Goal: Task Accomplishment & Management: Manage account settings

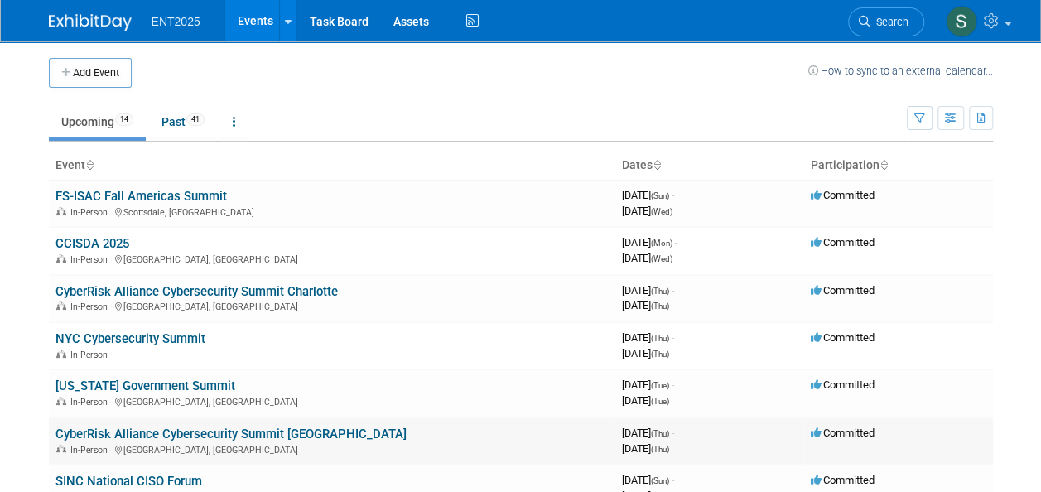
click at [162, 427] on link "CyberRisk Alliance Cybersecurity Summit [GEOGRAPHIC_DATA]" at bounding box center [230, 434] width 351 height 15
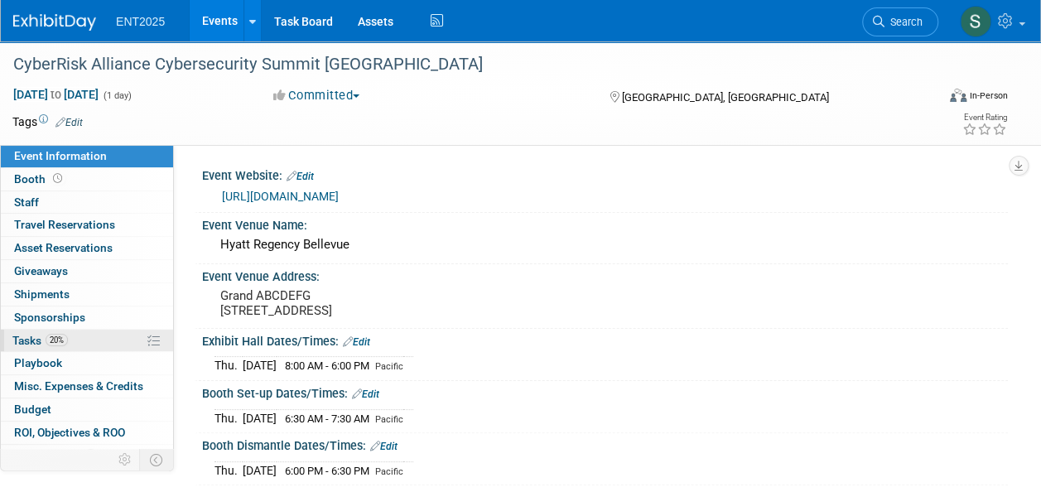
click at [27, 336] on span "Tasks 20%" at bounding box center [39, 340] width 55 height 13
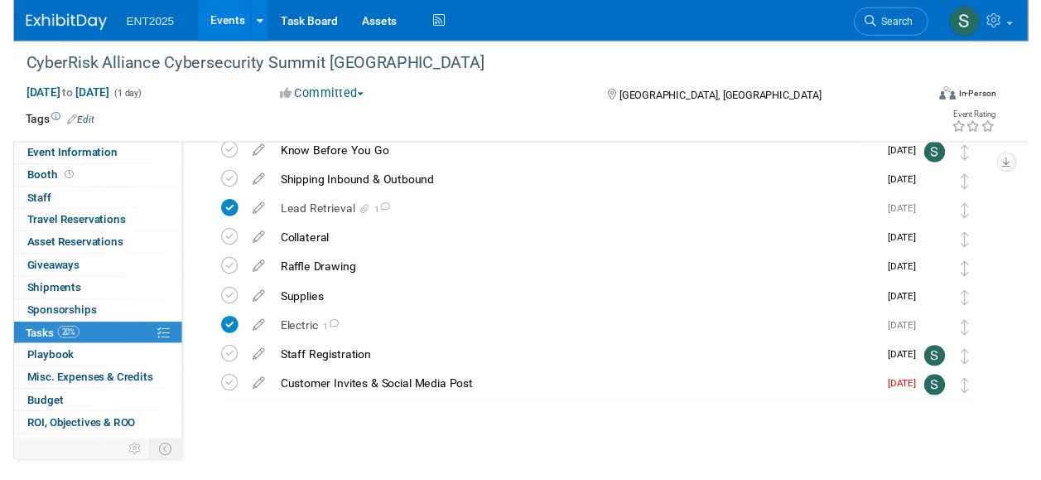
scroll to position [122, 0]
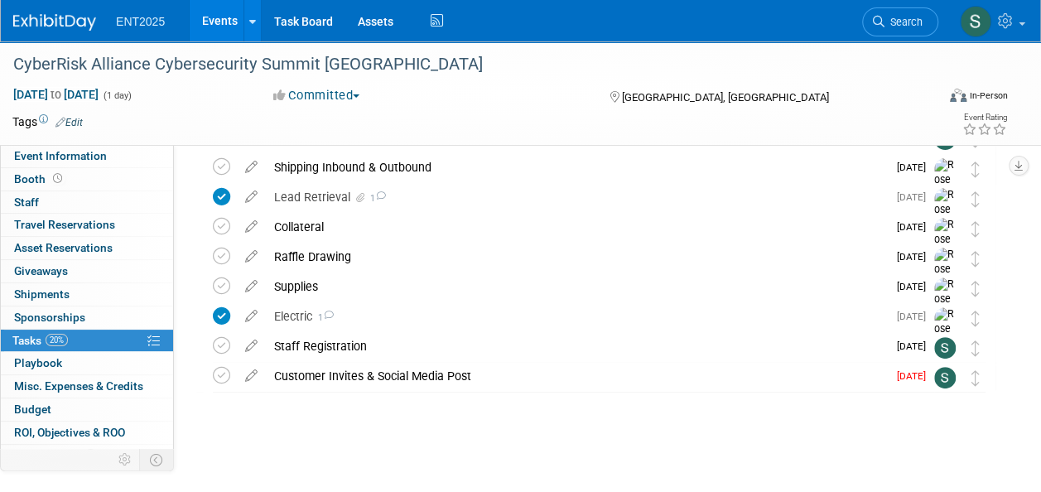
click at [250, 375] on icon at bounding box center [251, 372] width 29 height 21
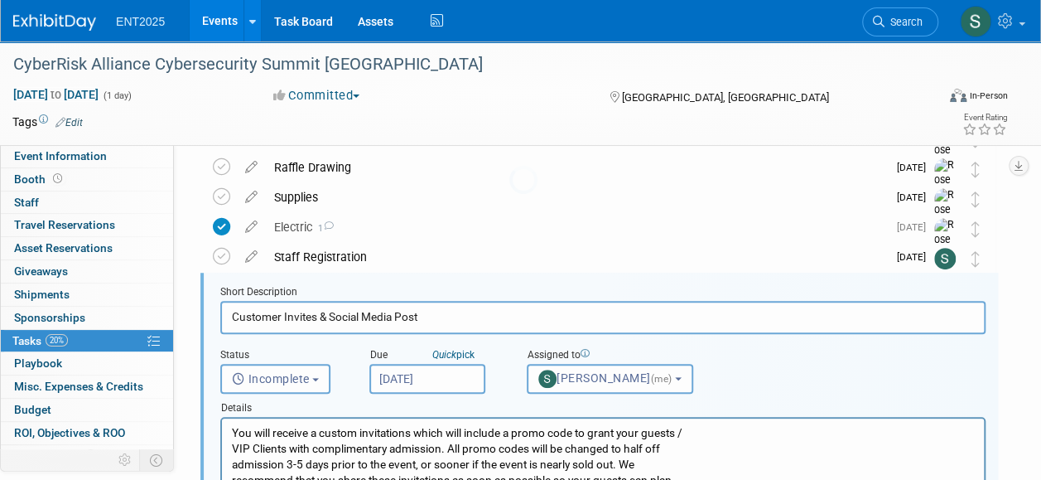
scroll to position [240, 0]
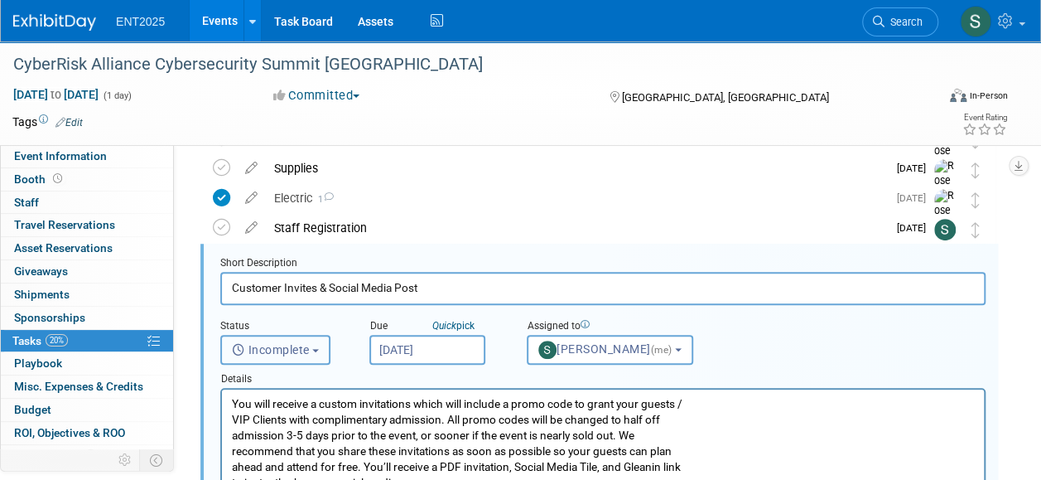
click at [303, 350] on span "Incomplete" at bounding box center [271, 349] width 78 height 13
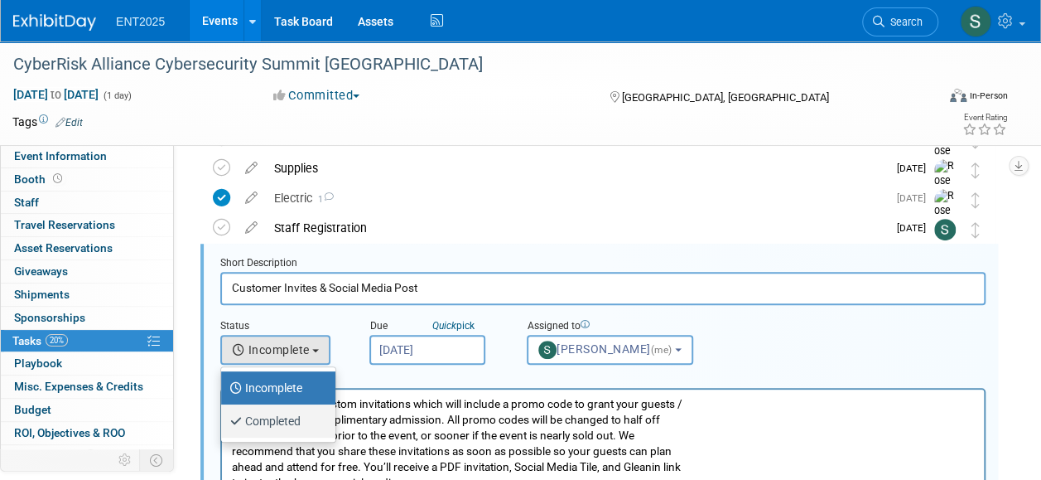
click at [297, 419] on label "Completed" at bounding box center [273, 420] width 89 height 27
click at [224, 419] on input "Completed" at bounding box center [218, 418] width 11 height 11
select select "3"
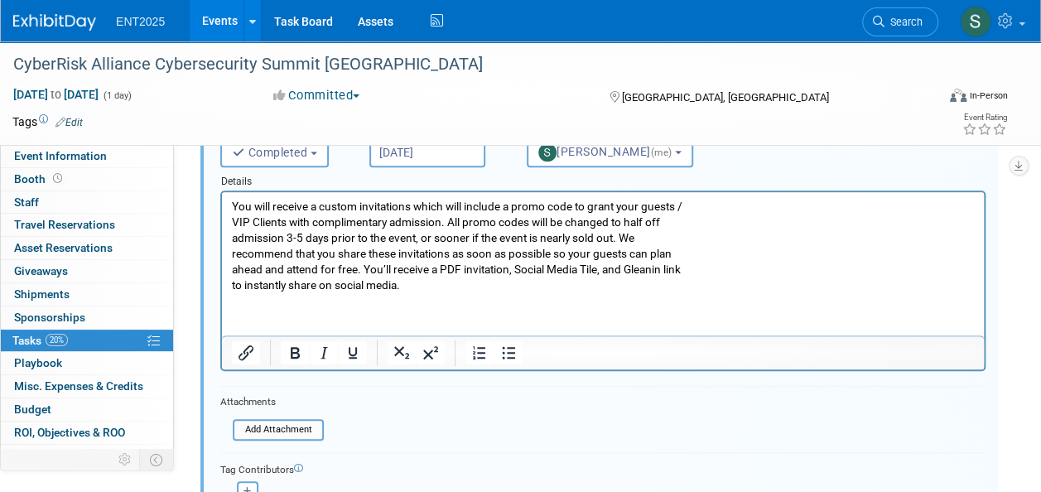
scroll to position [397, 0]
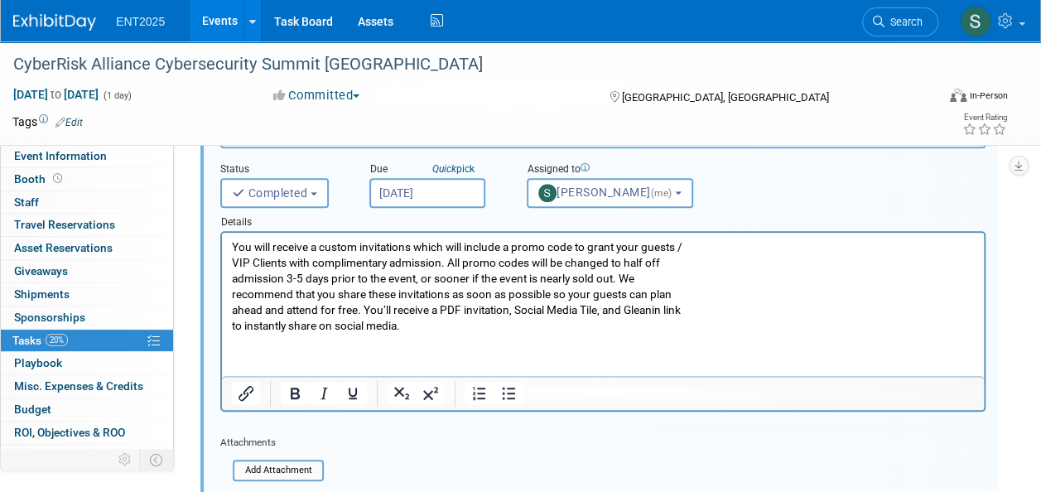
drag, startPoint x: 1029, startPoint y: 289, endPoint x: 1021, endPoint y: 293, distance: 9.3
click at [1029, 289] on div "Event Information Event Info Booth Booth 0 Staff 0 Staff 0 Travel Reservations …" at bounding box center [520, 164] width 1041 height 1038
click at [290, 334] on html "You will receive a custom invitations which will include a promo code to grant …" at bounding box center [603, 283] width 762 height 101
click at [257, 334] on html "You will receive a custom invitations which will include a promo code to grant …" at bounding box center [603, 283] width 762 height 101
click at [472, 325] on p "You will receive a custom invitations which will include a promo code to grant …" at bounding box center [603, 286] width 743 height 94
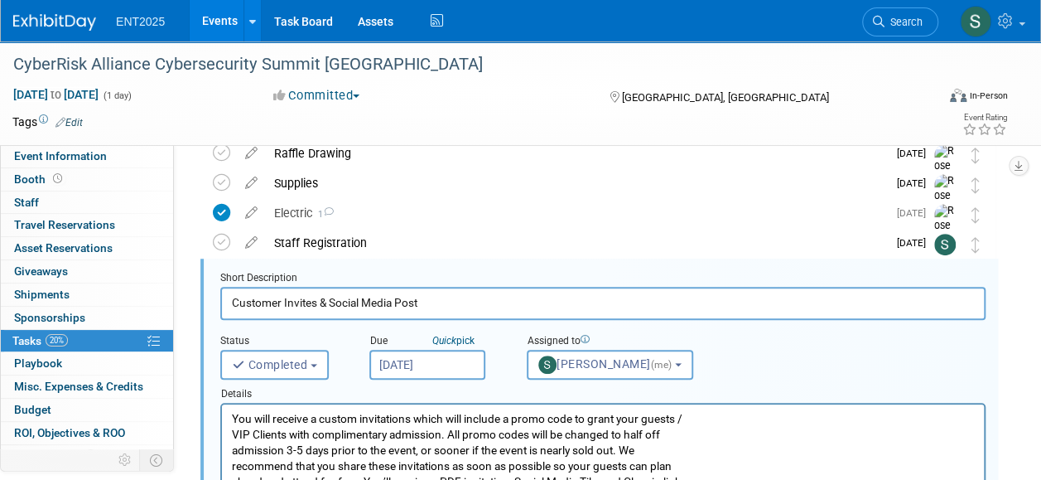
scroll to position [166, 0]
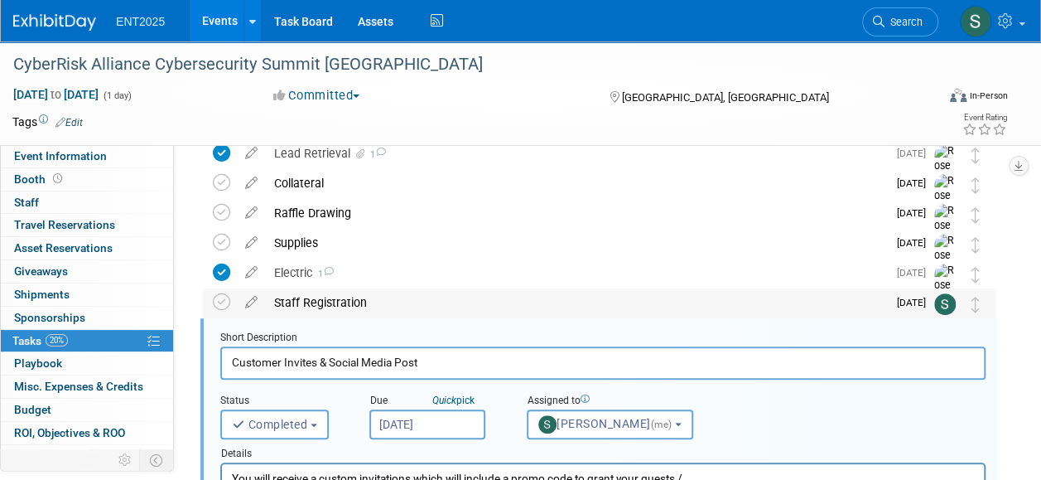
click at [311, 297] on div "Staff Registration" at bounding box center [576, 302] width 621 height 28
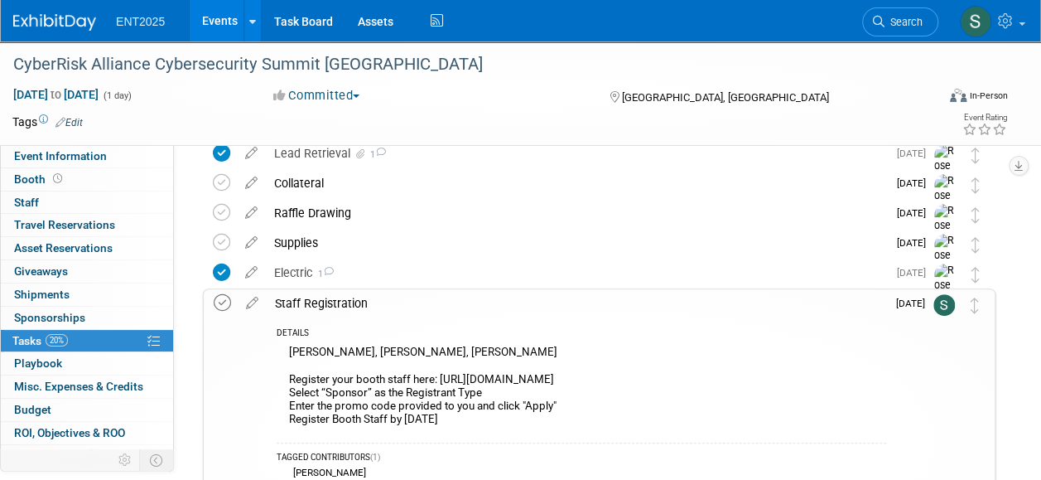
click at [220, 303] on icon at bounding box center [222, 302] width 17 height 17
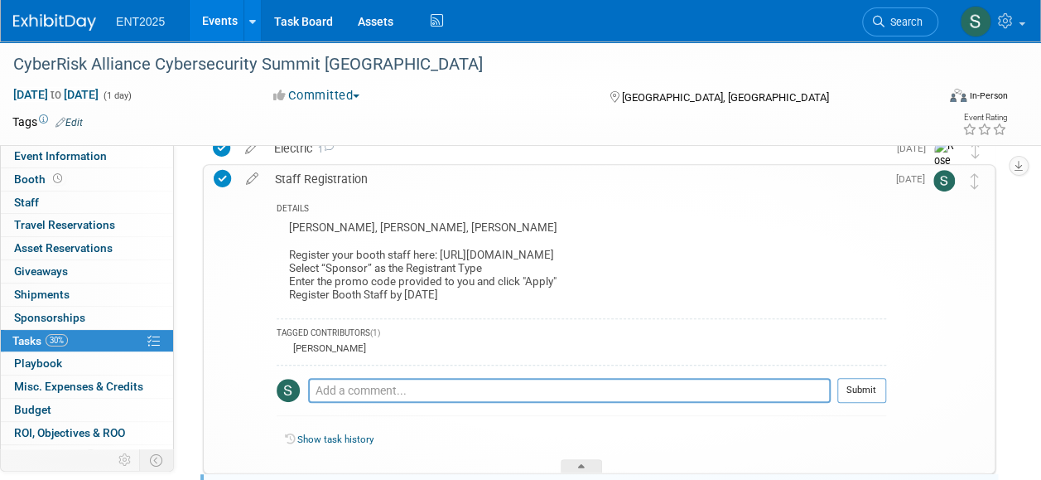
scroll to position [288, 0]
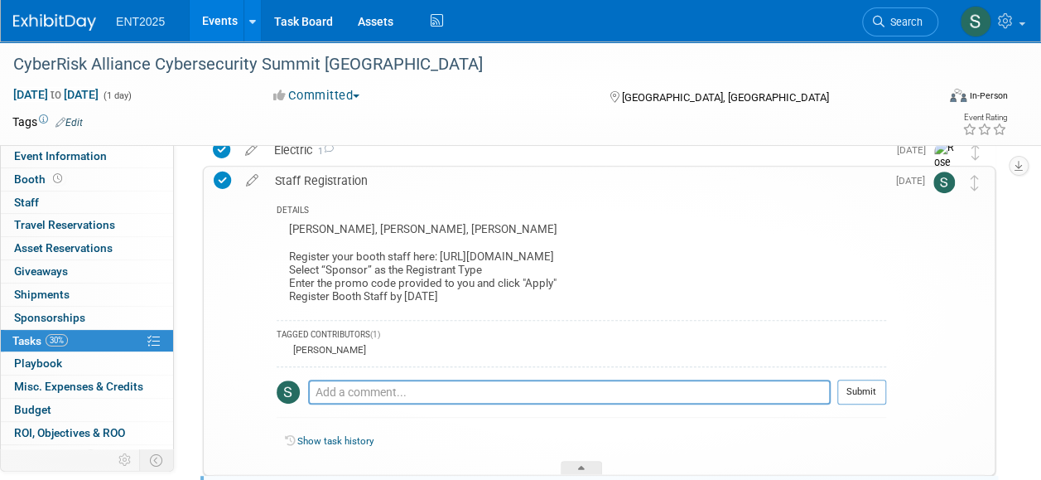
click at [333, 182] on div "Staff Registration" at bounding box center [577, 180] width 620 height 28
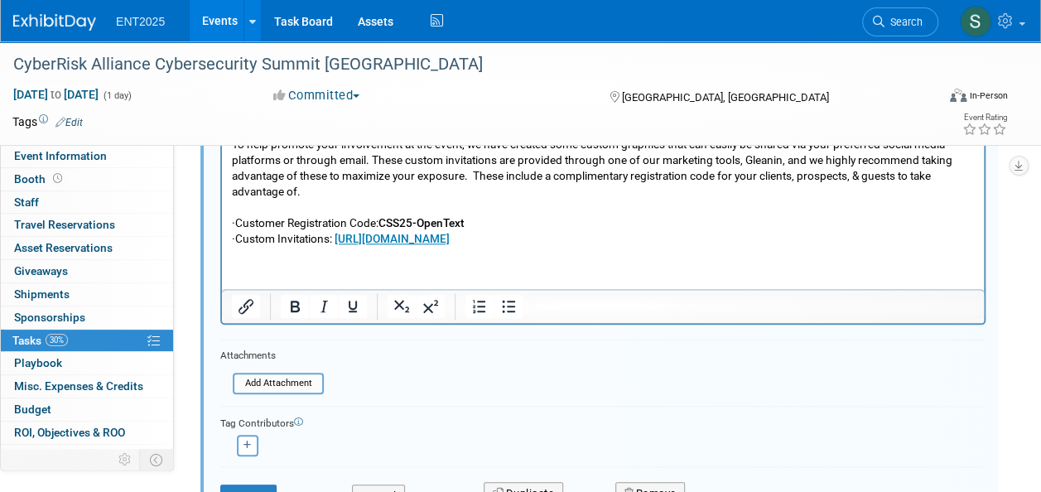
scroll to position [684, 0]
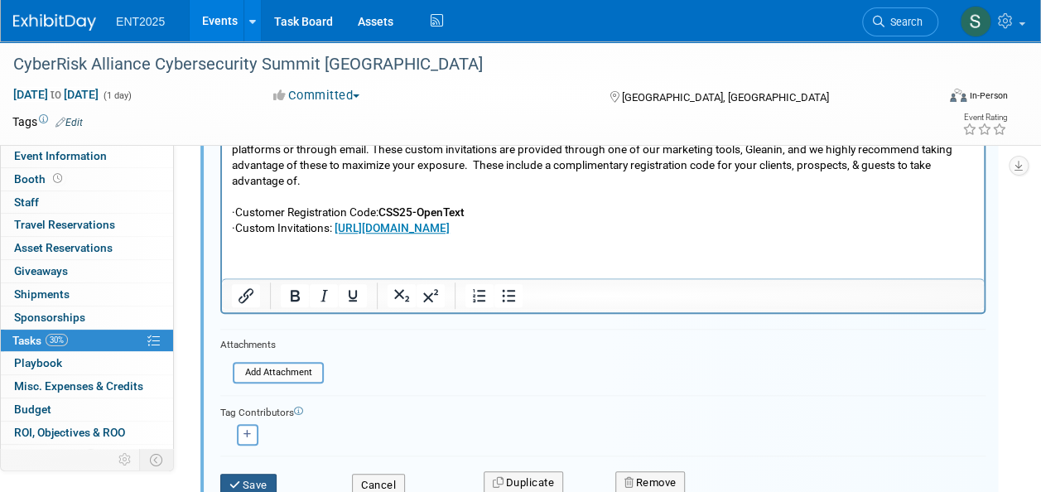
click at [242, 479] on button "Save" at bounding box center [248, 485] width 56 height 23
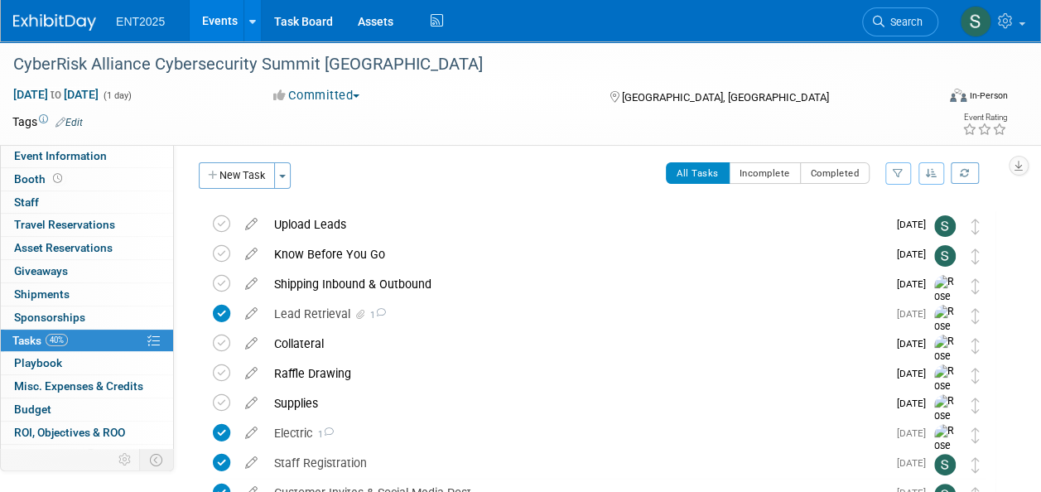
scroll to position [0, 0]
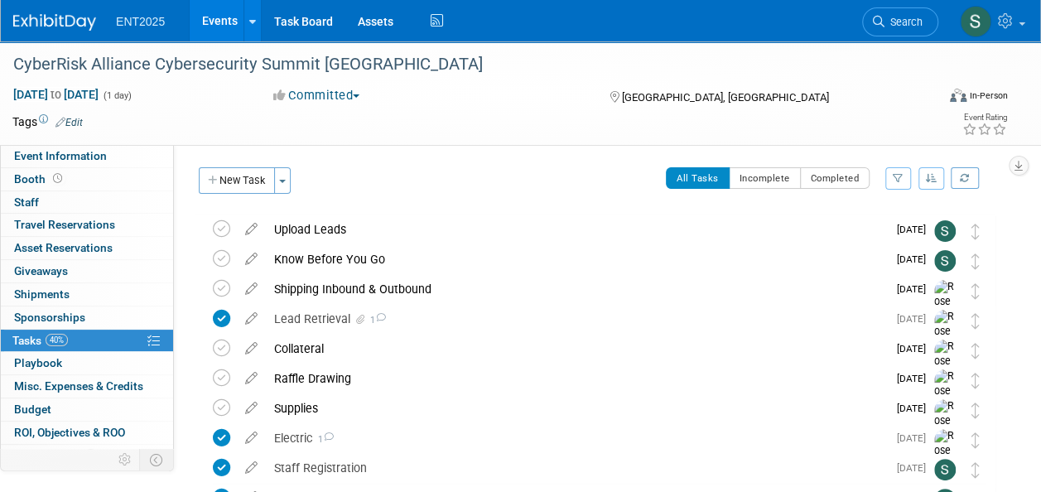
click at [219, 18] on link "Events" at bounding box center [220, 20] width 60 height 41
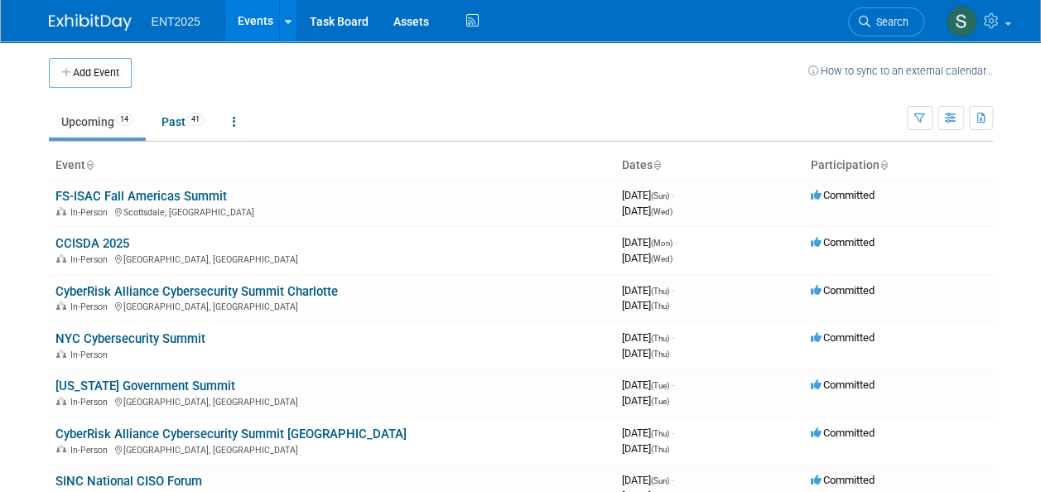
click at [169, 200] on link "FS-ISAC Fall Americas Summit" at bounding box center [140, 196] width 171 height 15
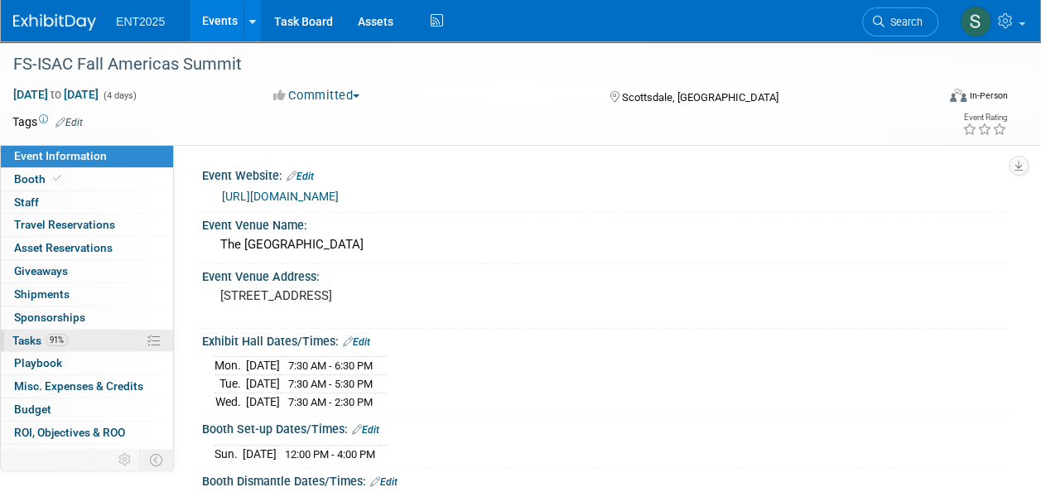
click at [25, 336] on span "Tasks 91%" at bounding box center [39, 340] width 55 height 13
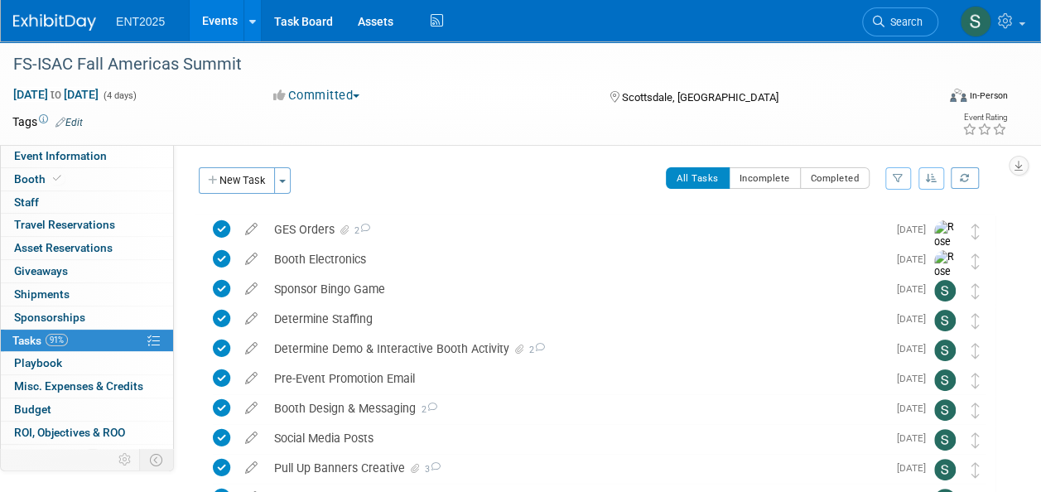
click at [219, 25] on link "Events" at bounding box center [220, 20] width 60 height 41
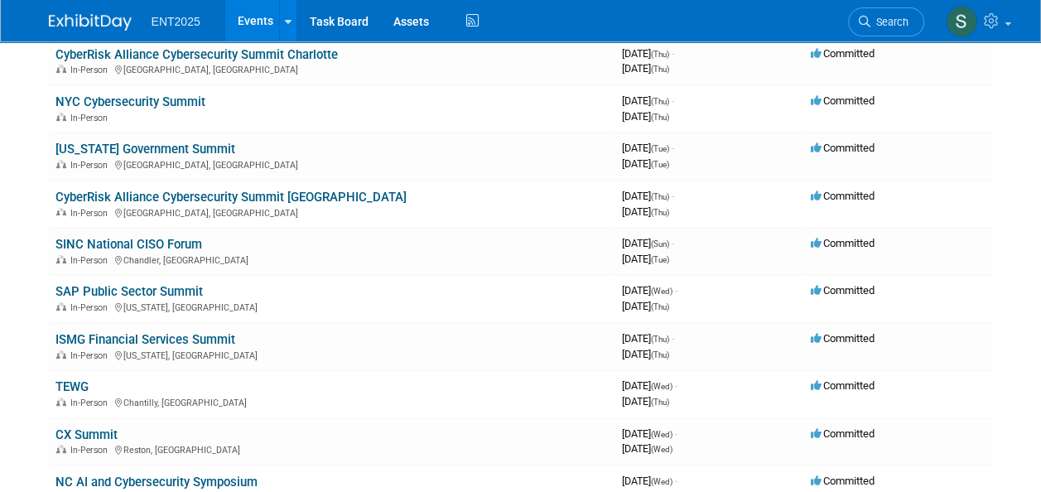
scroll to position [263, 0]
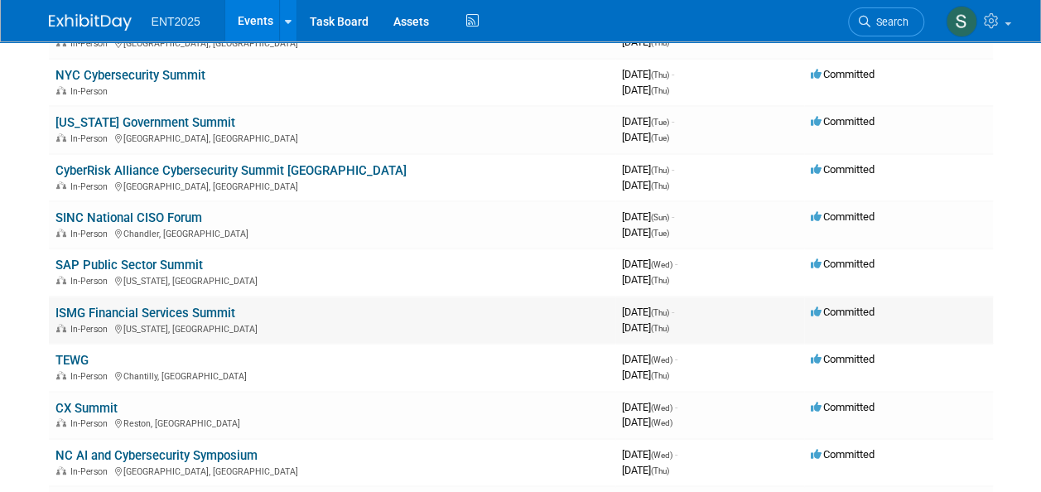
click at [116, 311] on link "ISMG Financial Services Summit" at bounding box center [145, 313] width 180 height 15
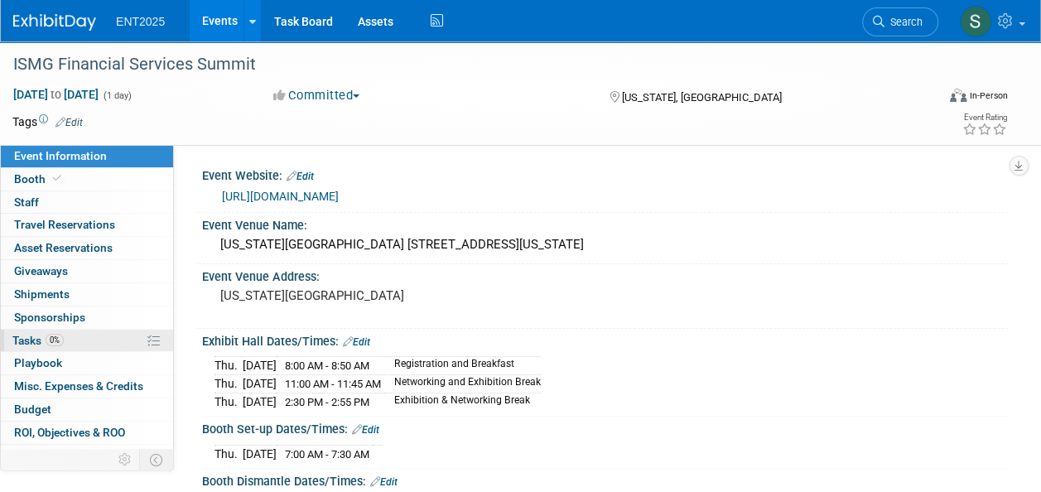
click at [31, 338] on span "Tasks 0%" at bounding box center [37, 340] width 51 height 13
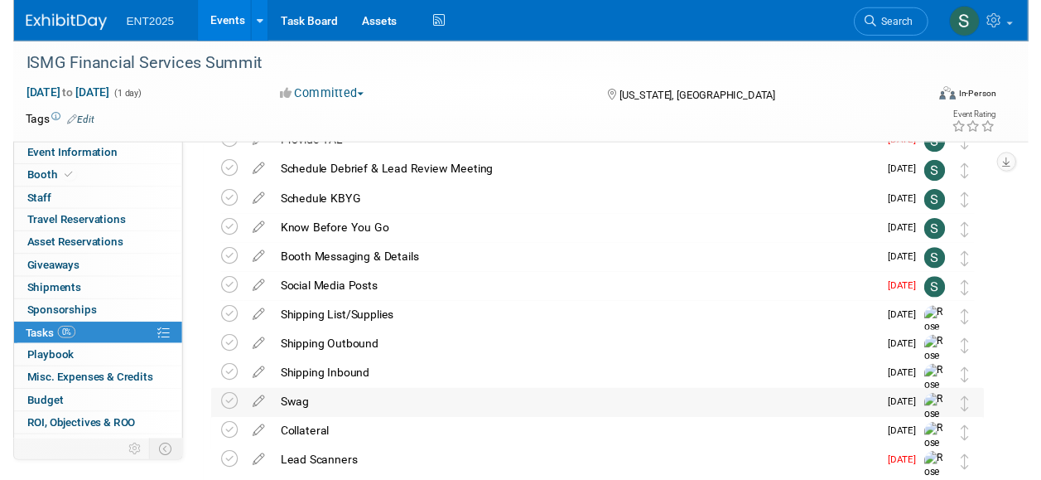
scroll to position [212, 0]
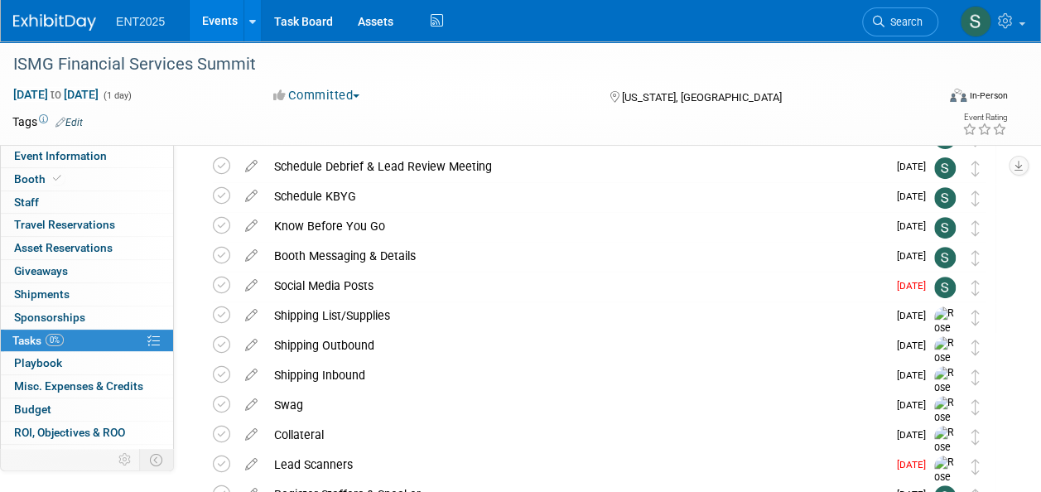
click at [250, 285] on icon at bounding box center [251, 282] width 29 height 21
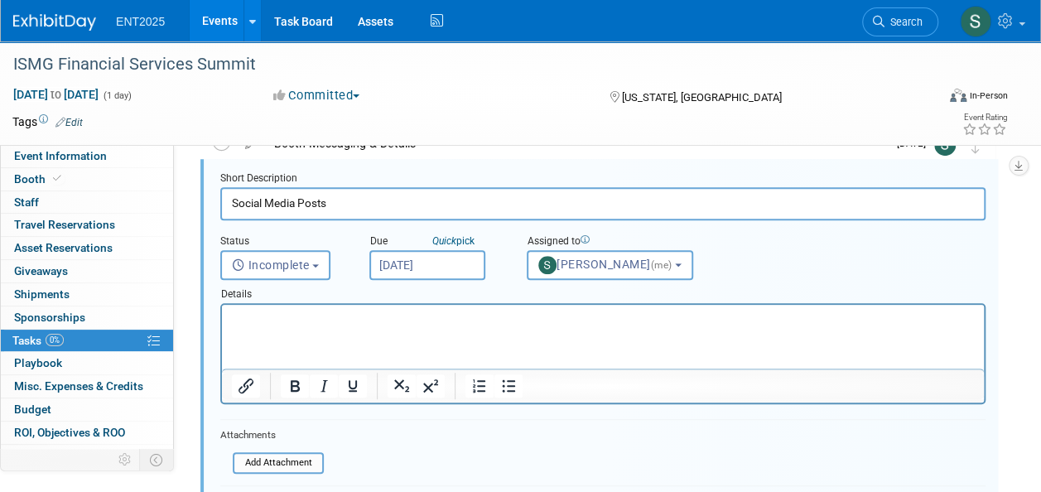
scroll to position [338, 0]
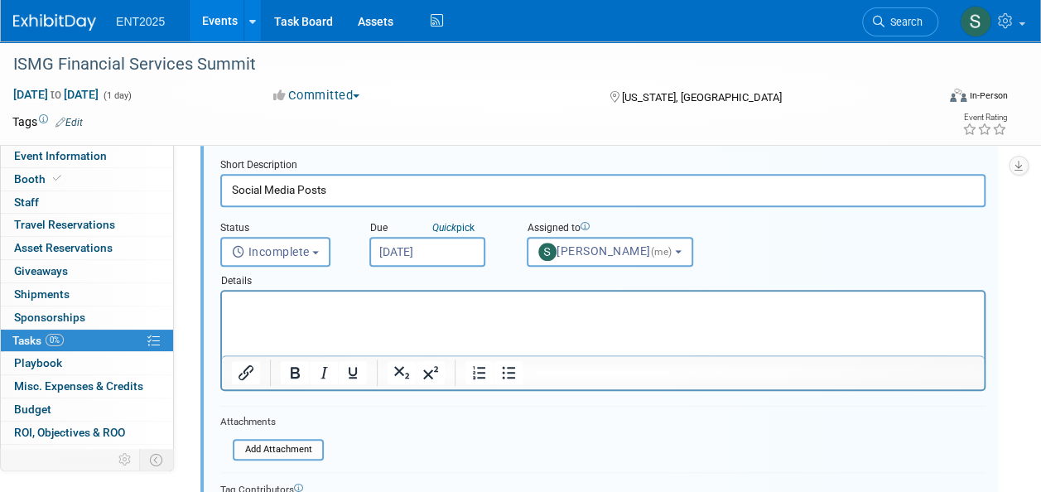
click at [429, 251] on input "Oct 1, 2025" at bounding box center [427, 252] width 116 height 30
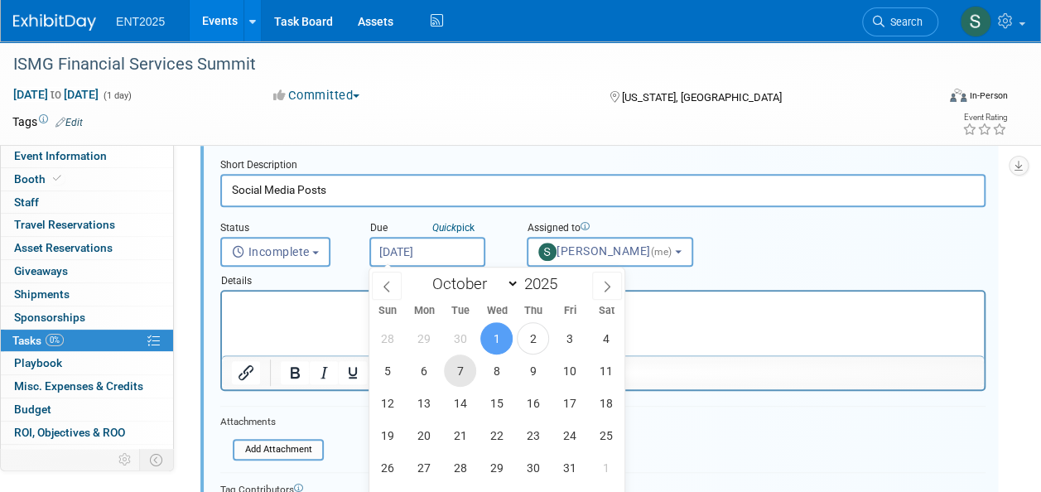
click at [469, 376] on span "7" at bounding box center [460, 370] width 32 height 32
type input "Oct 7, 2025"
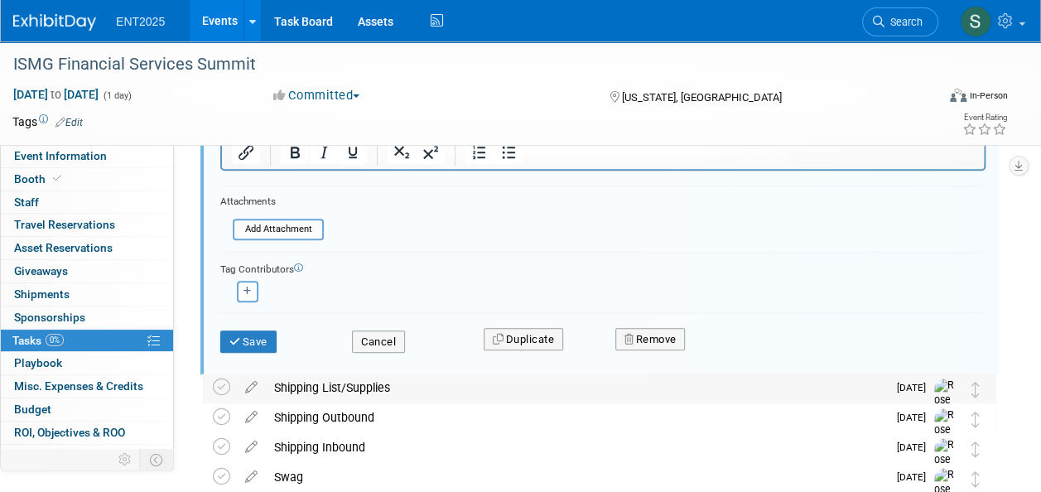
scroll to position [563, 0]
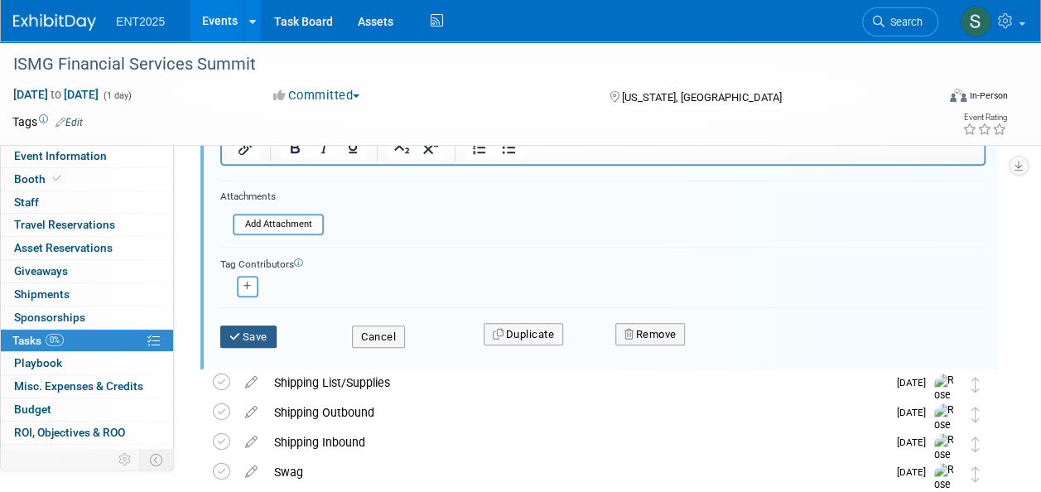
click at [260, 338] on button "Save" at bounding box center [248, 336] width 56 height 23
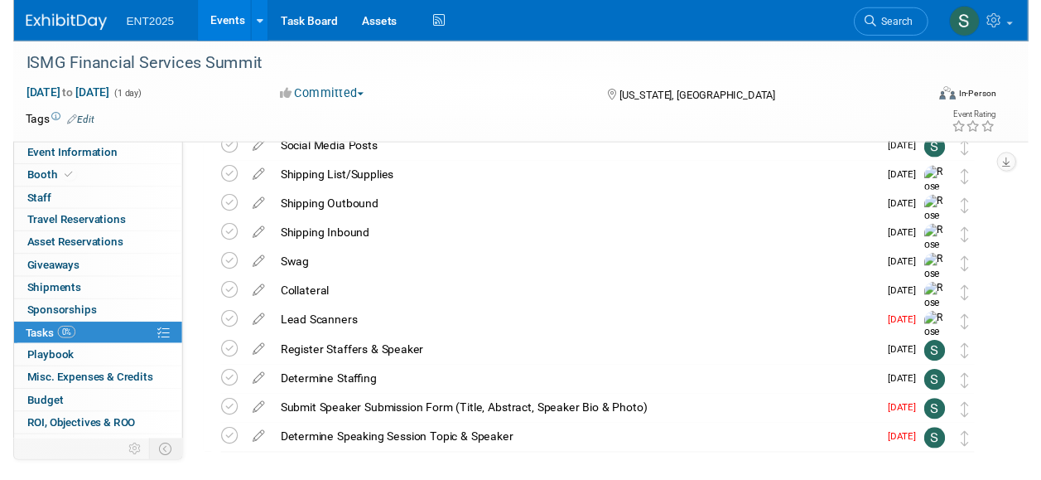
scroll to position [346, 0]
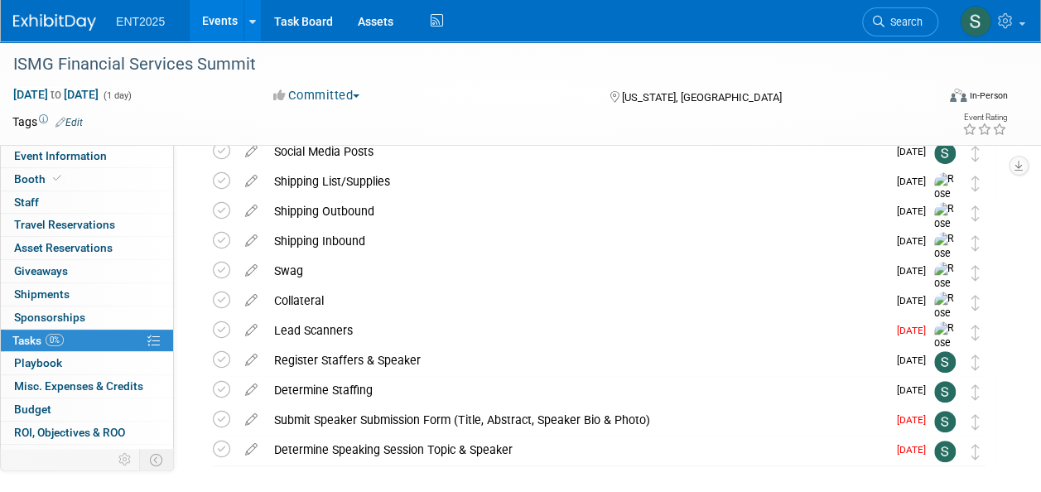
click at [251, 328] on icon at bounding box center [251, 326] width 29 height 21
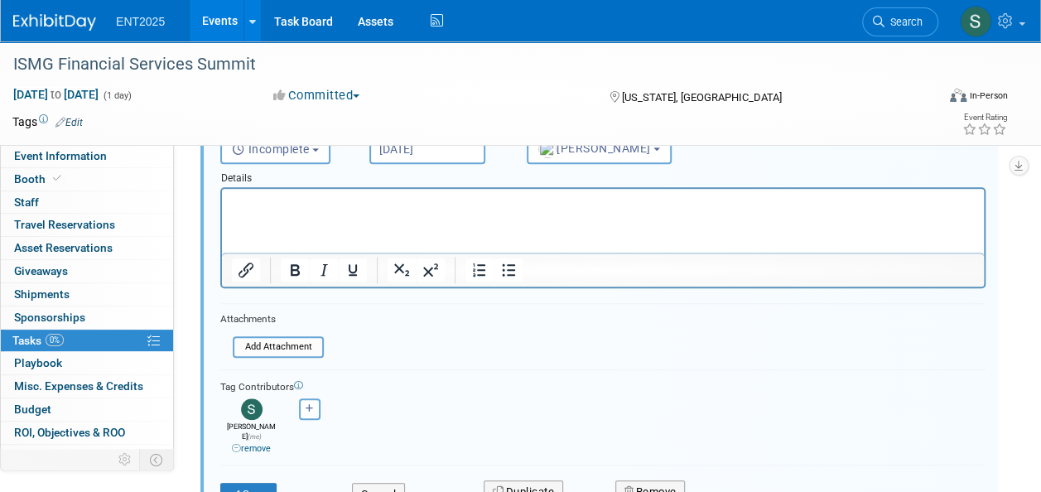
scroll to position [623, 0]
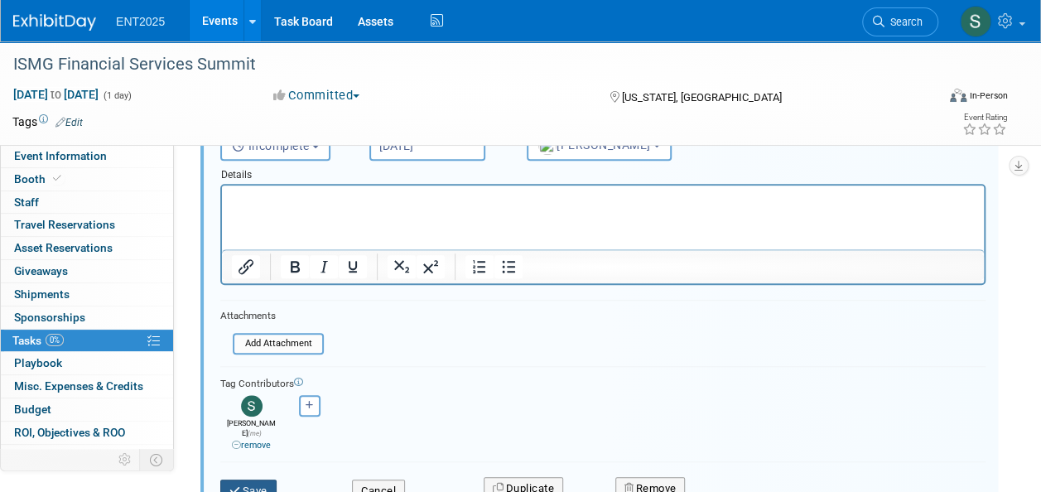
click at [245, 480] on button "Save" at bounding box center [248, 491] width 56 height 23
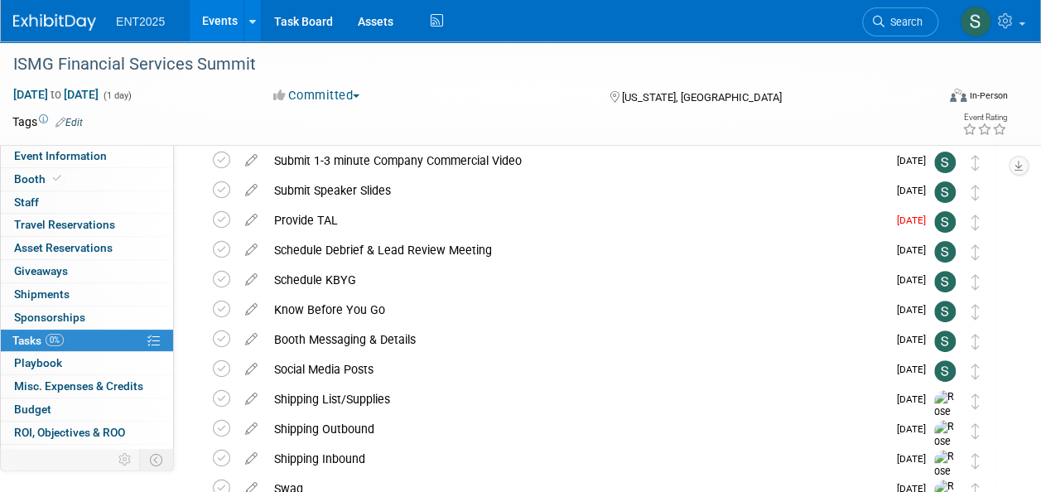
scroll to position [0, 0]
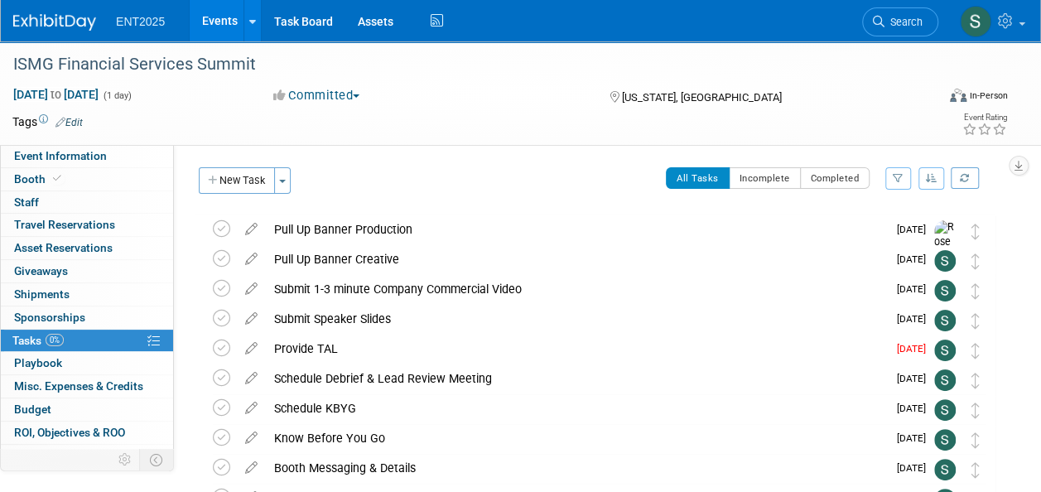
click at [219, 22] on link "Events" at bounding box center [220, 20] width 60 height 41
